Goal: Task Accomplishment & Management: Use online tool/utility

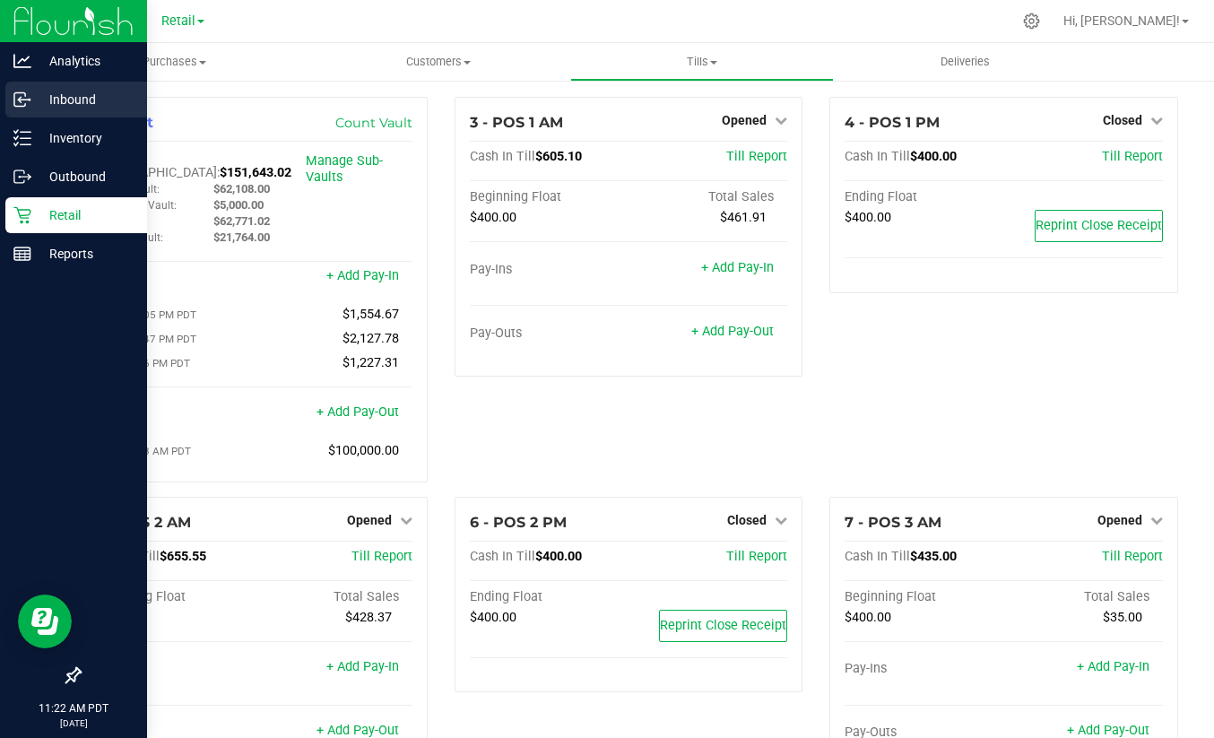
click at [68, 93] on p "Inbound" at bounding box center [85, 100] width 108 height 22
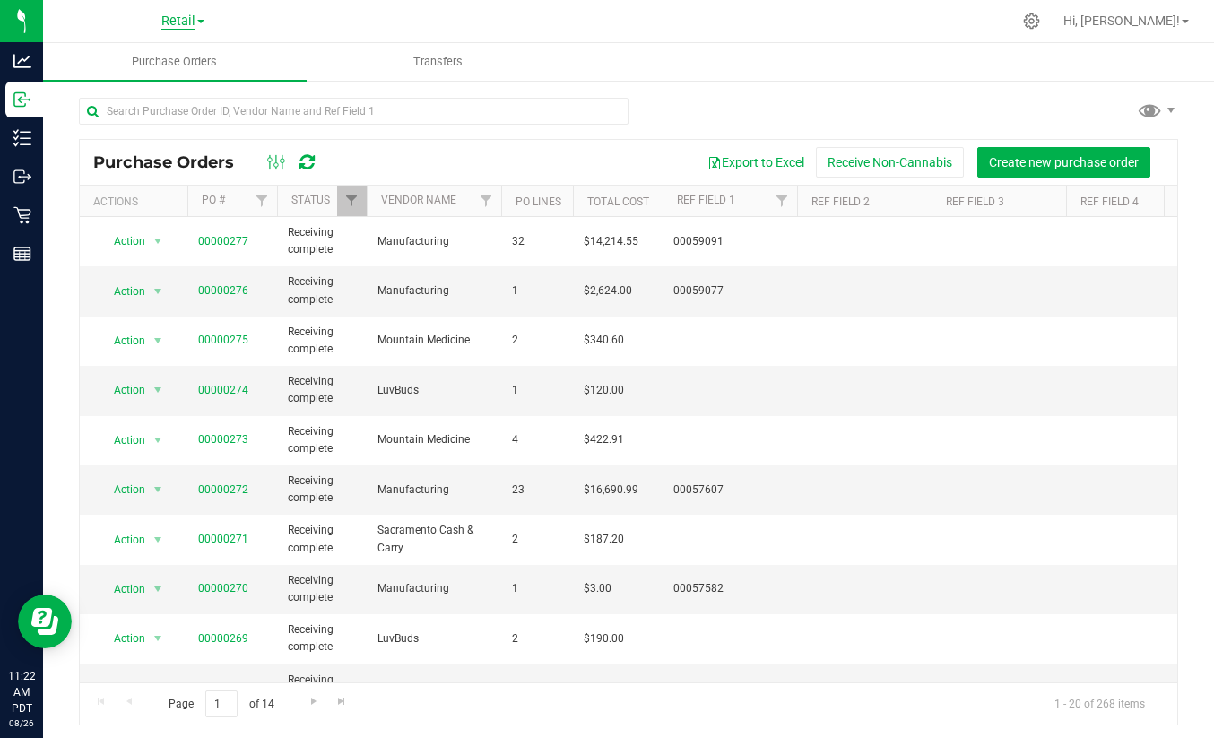
click at [180, 18] on span "Retail" at bounding box center [178, 21] width 34 height 16
click at [123, 58] on link "Manufacturing" at bounding box center [183, 63] width 262 height 24
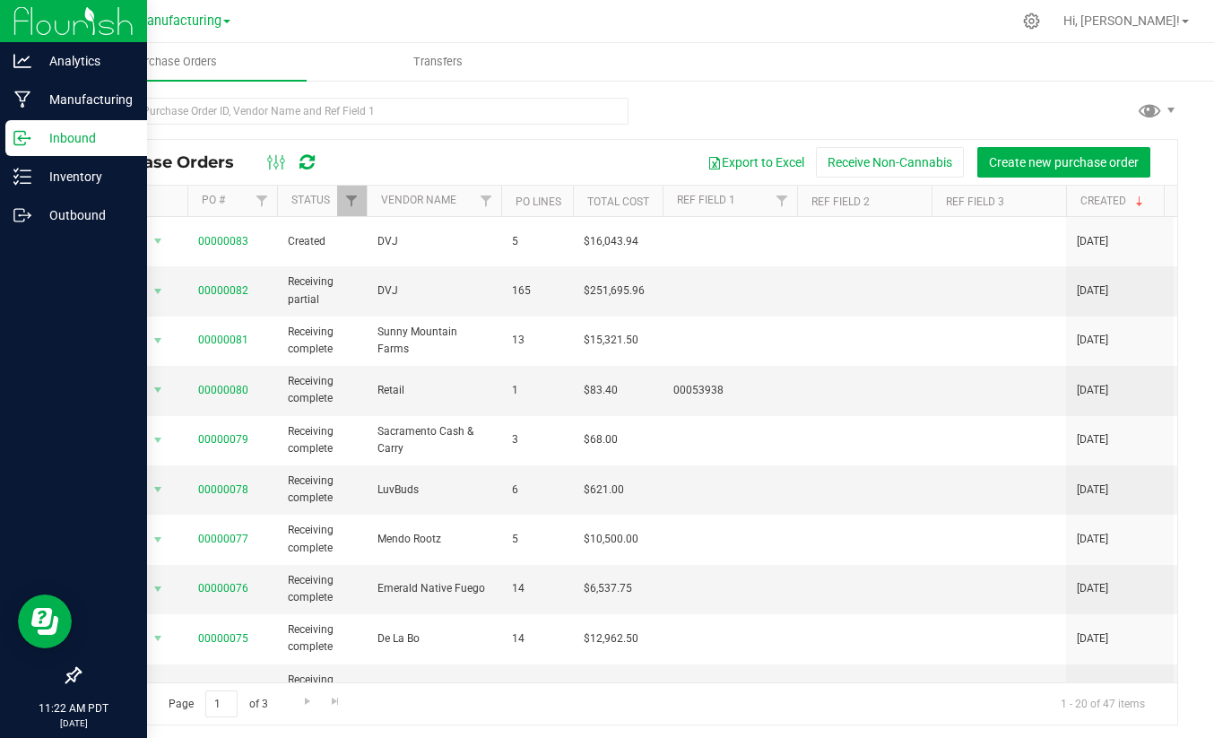
click at [73, 141] on p "Inbound" at bounding box center [85, 138] width 108 height 22
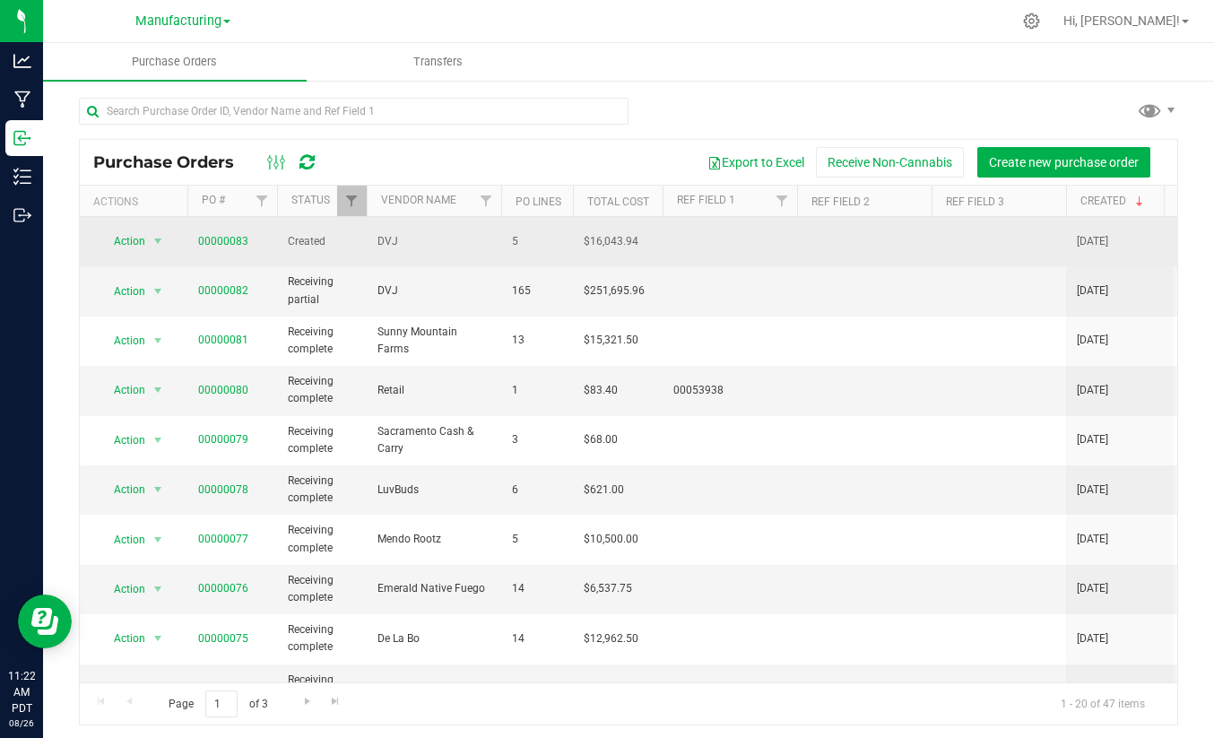
click at [246, 238] on span "00000083" at bounding box center [232, 241] width 68 height 17
click at [234, 237] on link "00000083" at bounding box center [223, 241] width 50 height 13
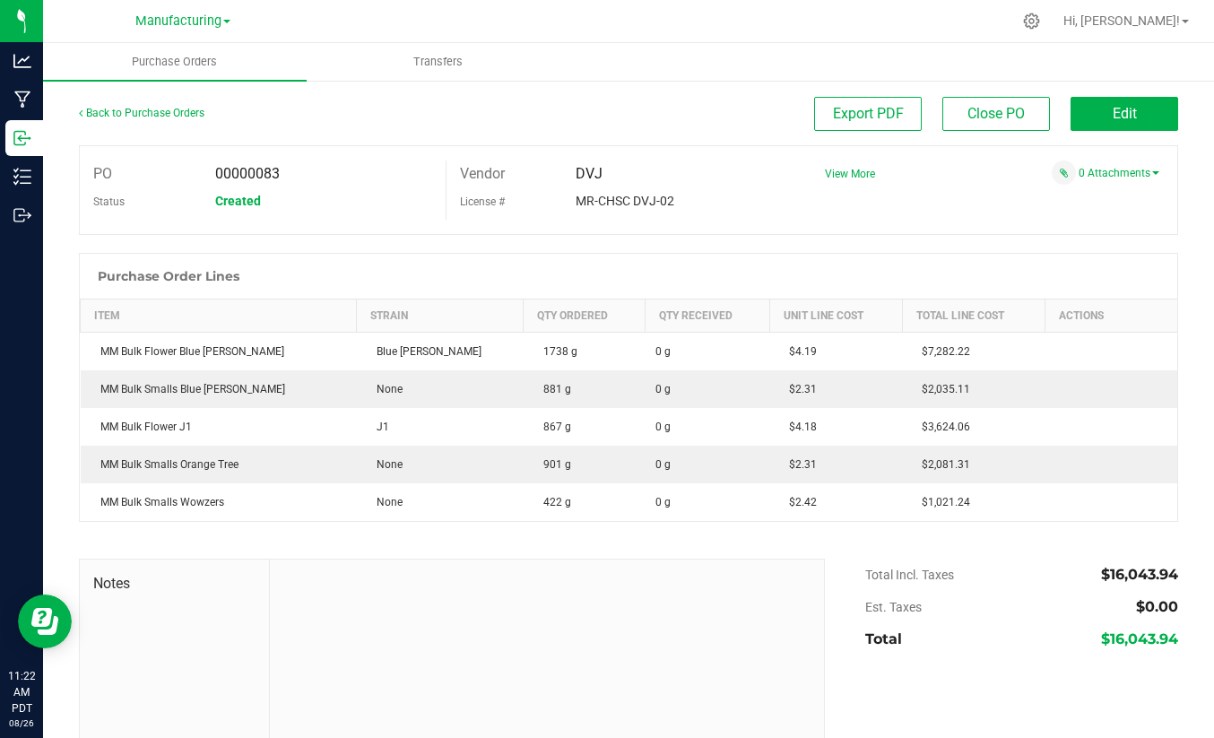
click at [401, 533] on div at bounding box center [628, 531] width 1099 height 18
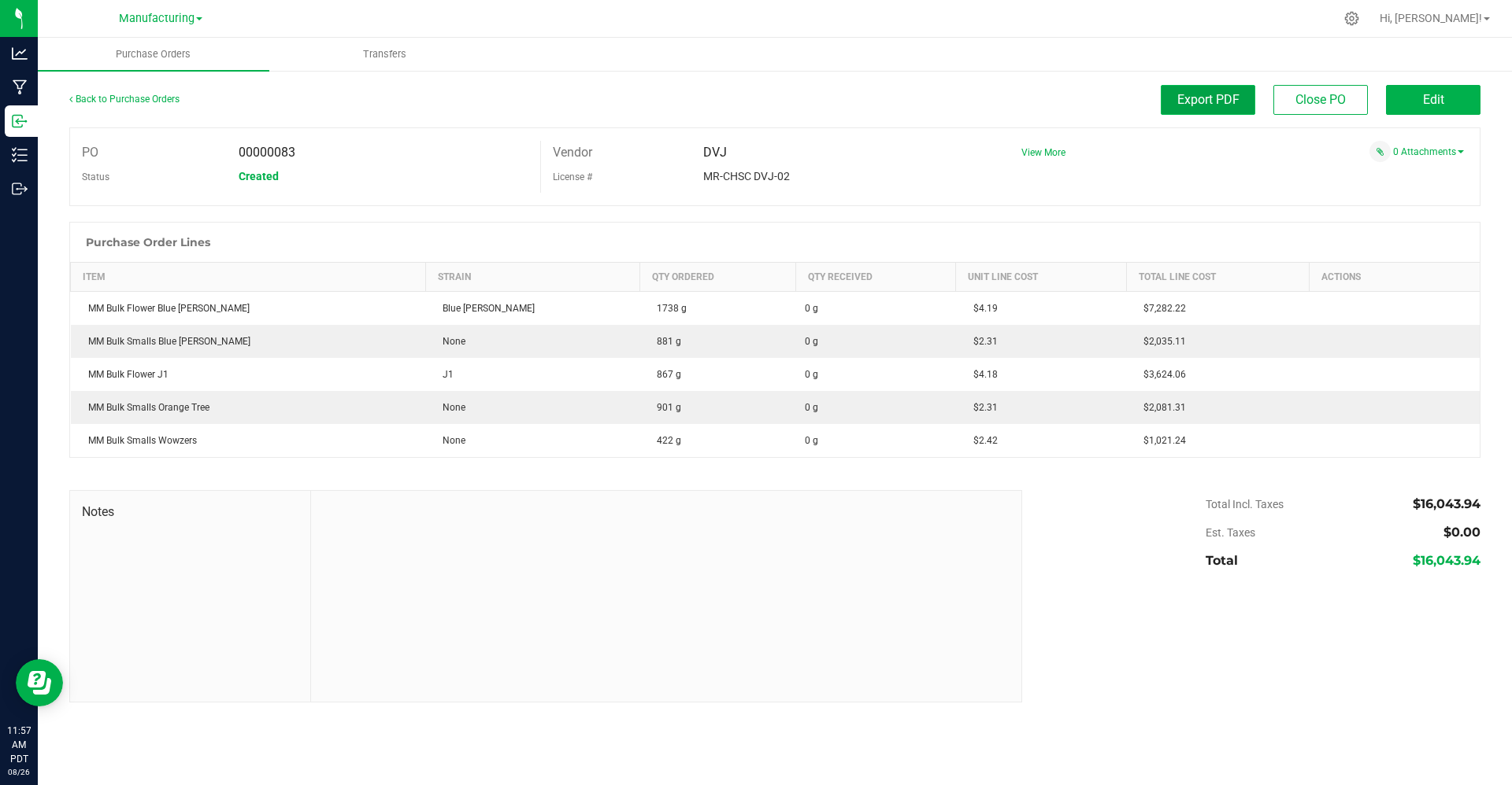
click at [1066, 103] on span "Export PDF" at bounding box center [1208, 99] width 62 height 15
